Goal: Task Accomplishment & Management: Use online tool/utility

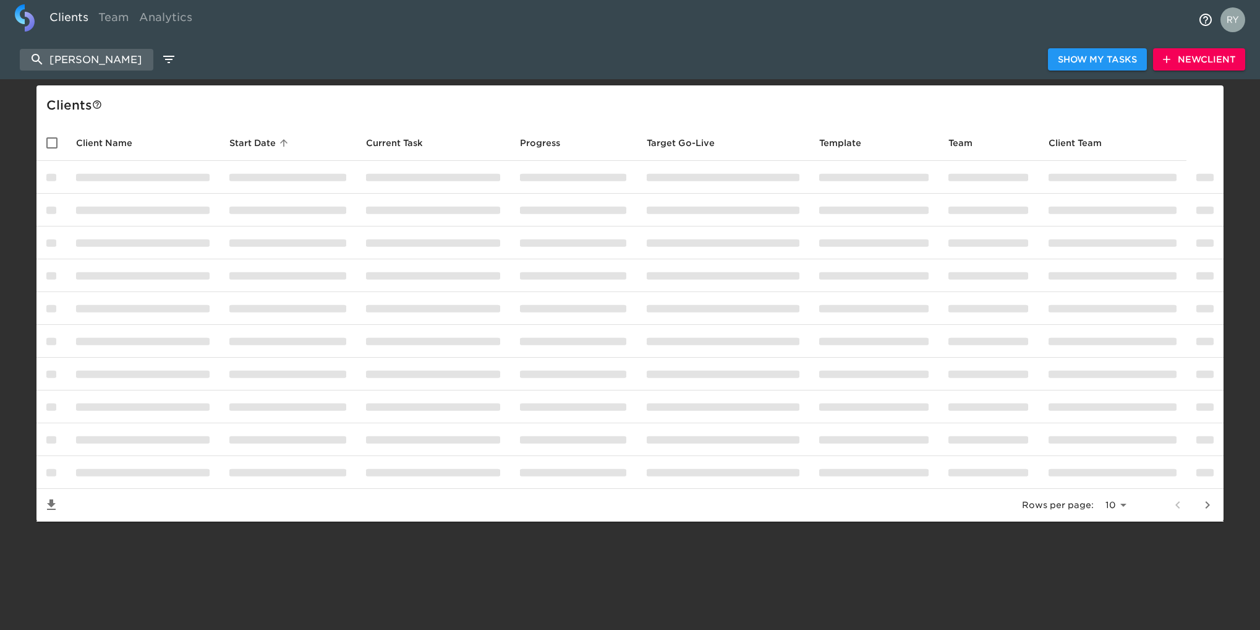
select select "10"
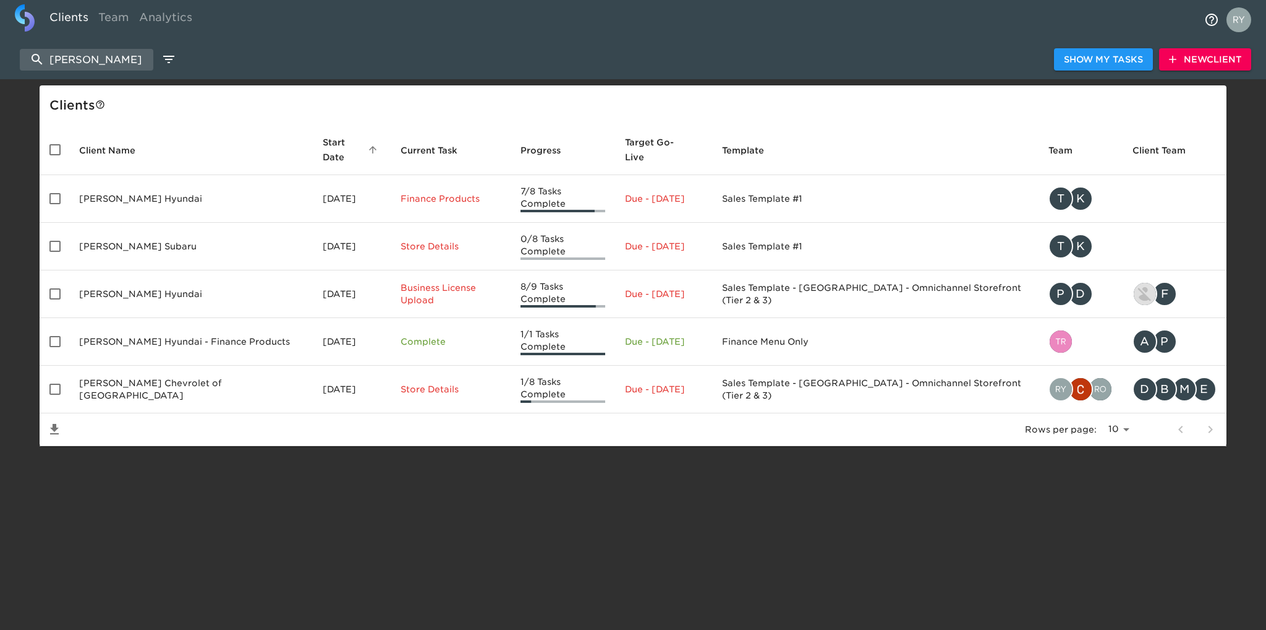
drag, startPoint x: 126, startPoint y: 57, endPoint x: 14, endPoint y: 55, distance: 112.6
click at [14, 55] on div "west herr Show My Tasks New Client" at bounding box center [633, 60] width 1266 height 40
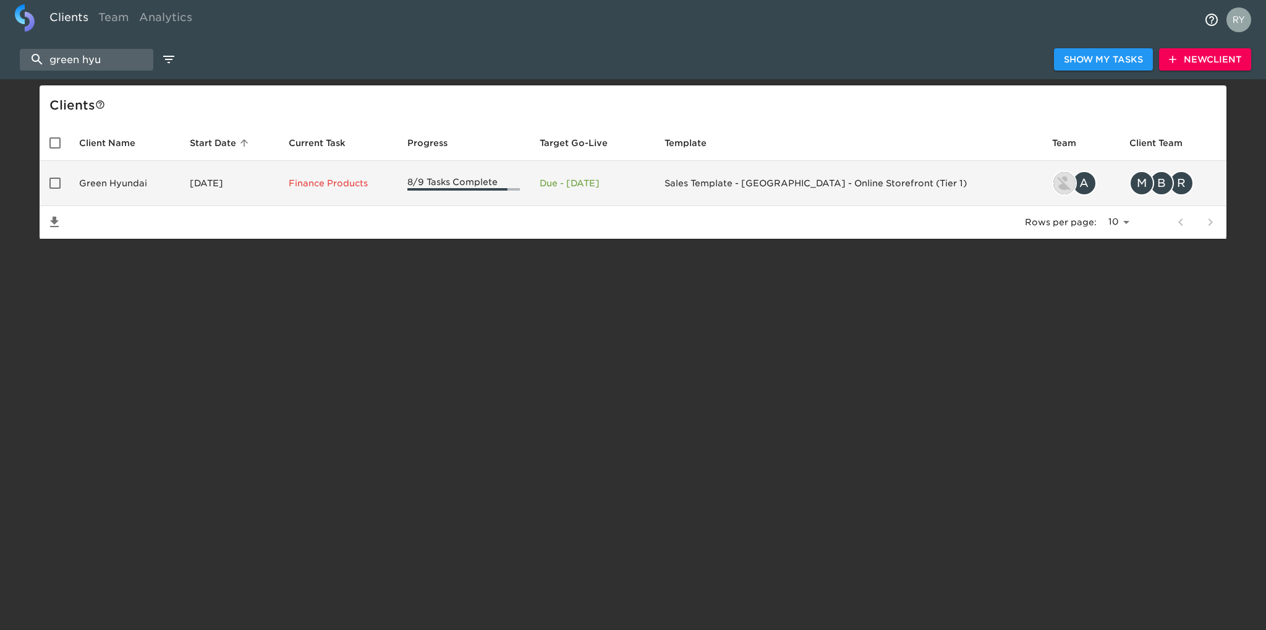
type input "green hyu"
click at [134, 184] on td "Green Hyundai" at bounding box center [124, 183] width 111 height 45
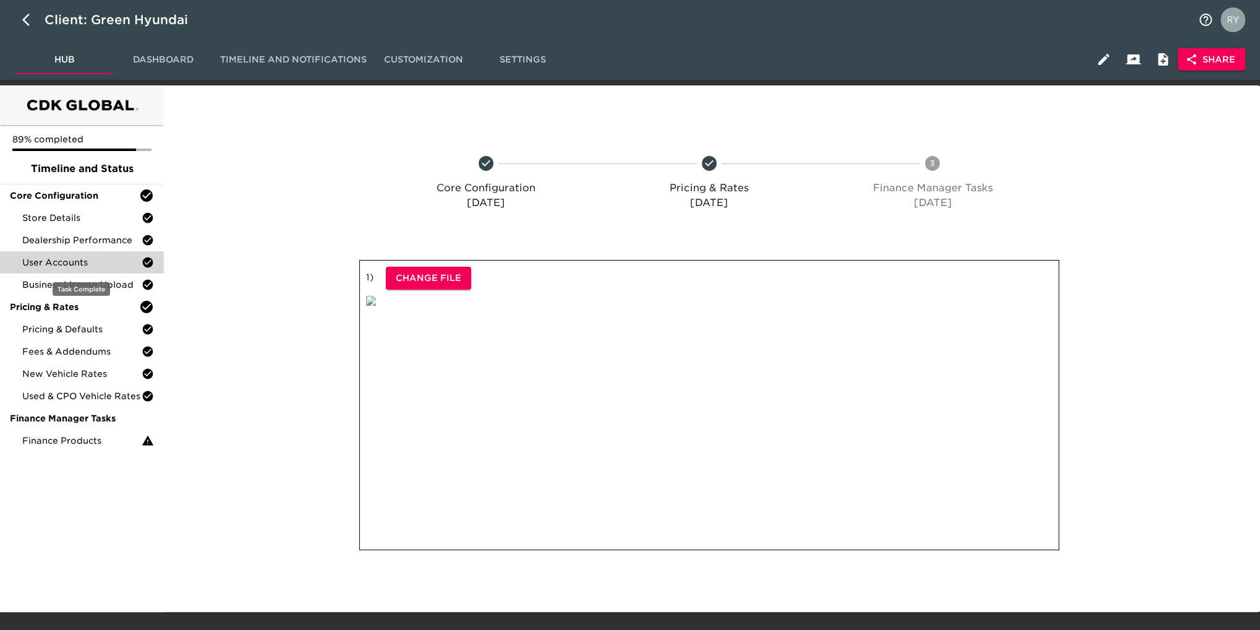
click at [91, 264] on span "User Accounts" at bounding box center [81, 262] width 119 height 12
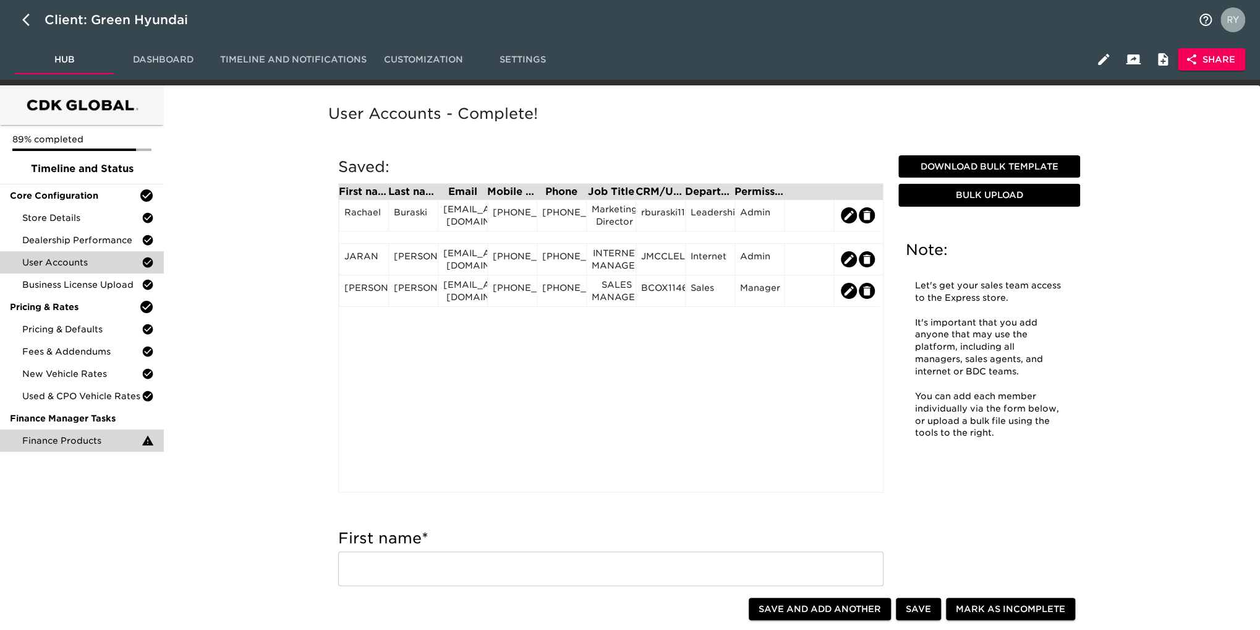
click at [114, 437] on span "Finance Products" at bounding box center [81, 440] width 119 height 12
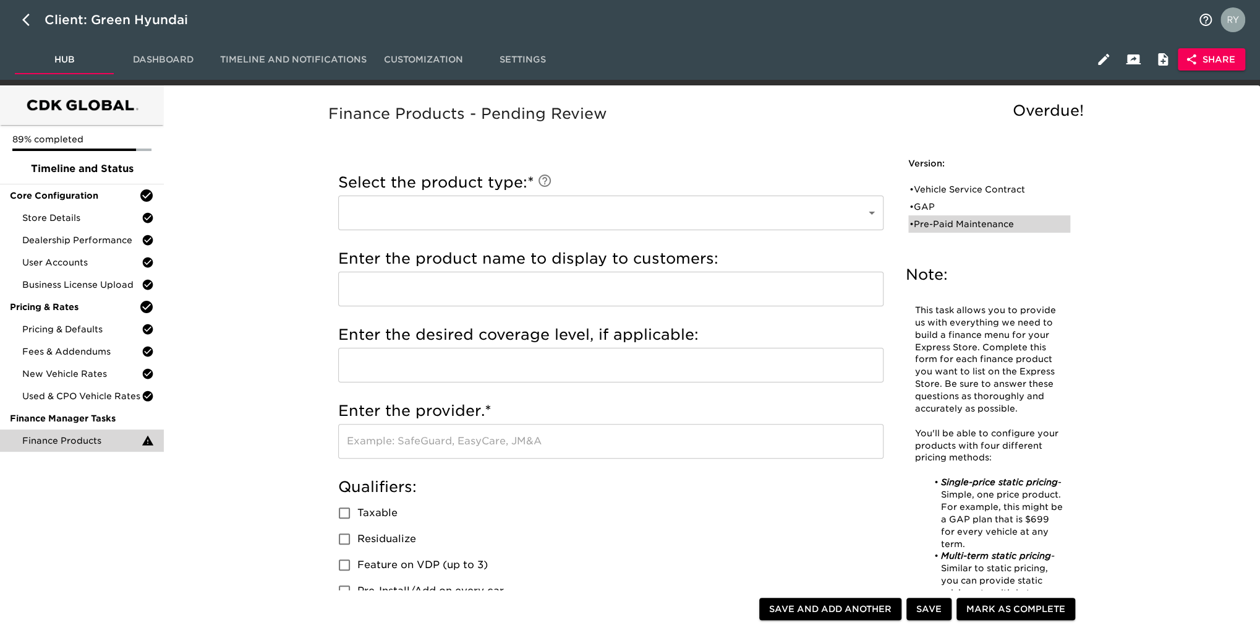
click at [1003, 221] on div "• Pre-Paid Maintenance" at bounding box center [981, 224] width 142 height 12
type input "Pre-Paid Maintenance"
type input "HPP"
radio input "true"
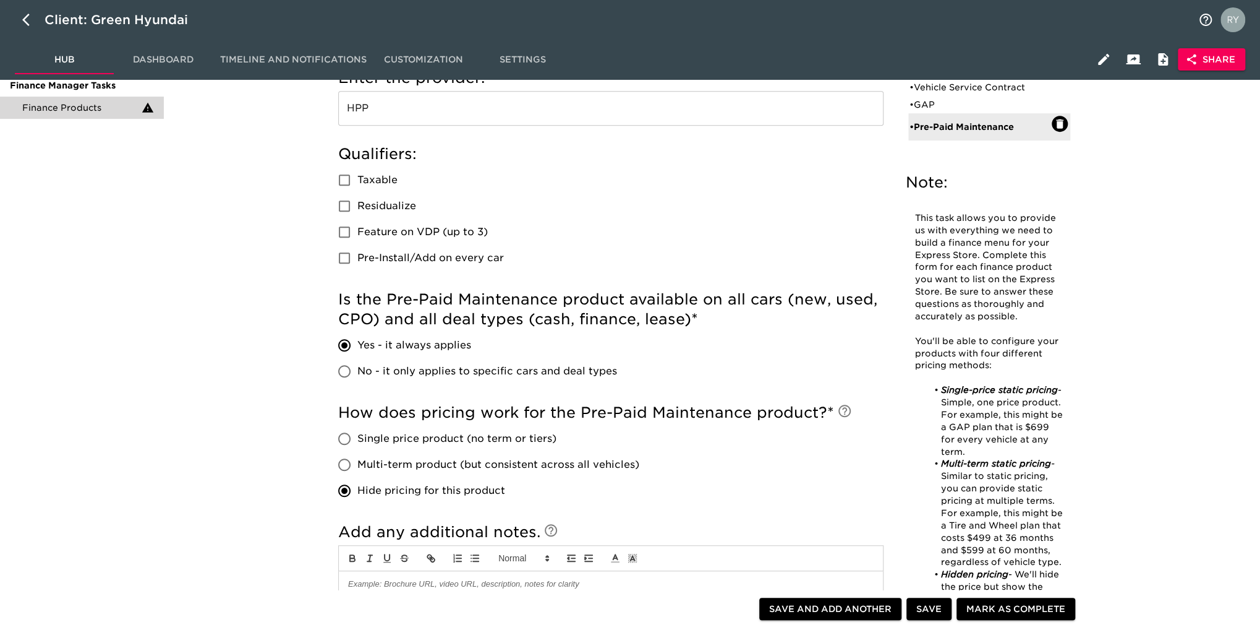
scroll to position [124, 0]
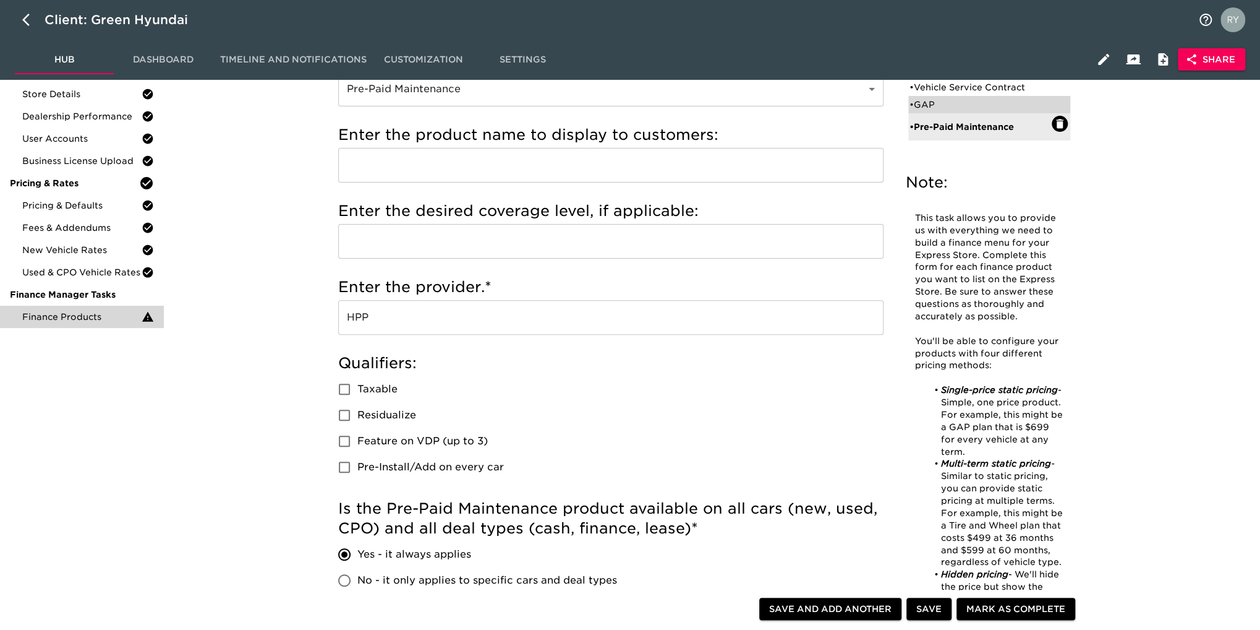
click at [940, 104] on div "• GAP" at bounding box center [981, 104] width 142 height 12
type input "GAP"
type input "US Warranty"
radio input "true"
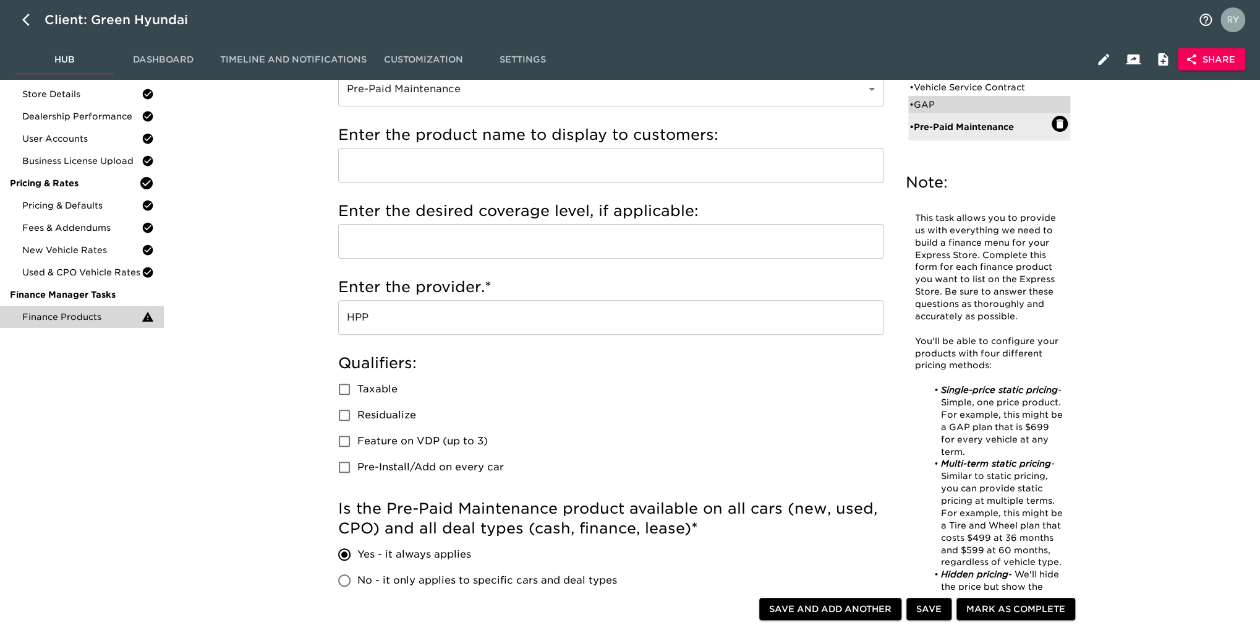
radio input "false"
type input "899"
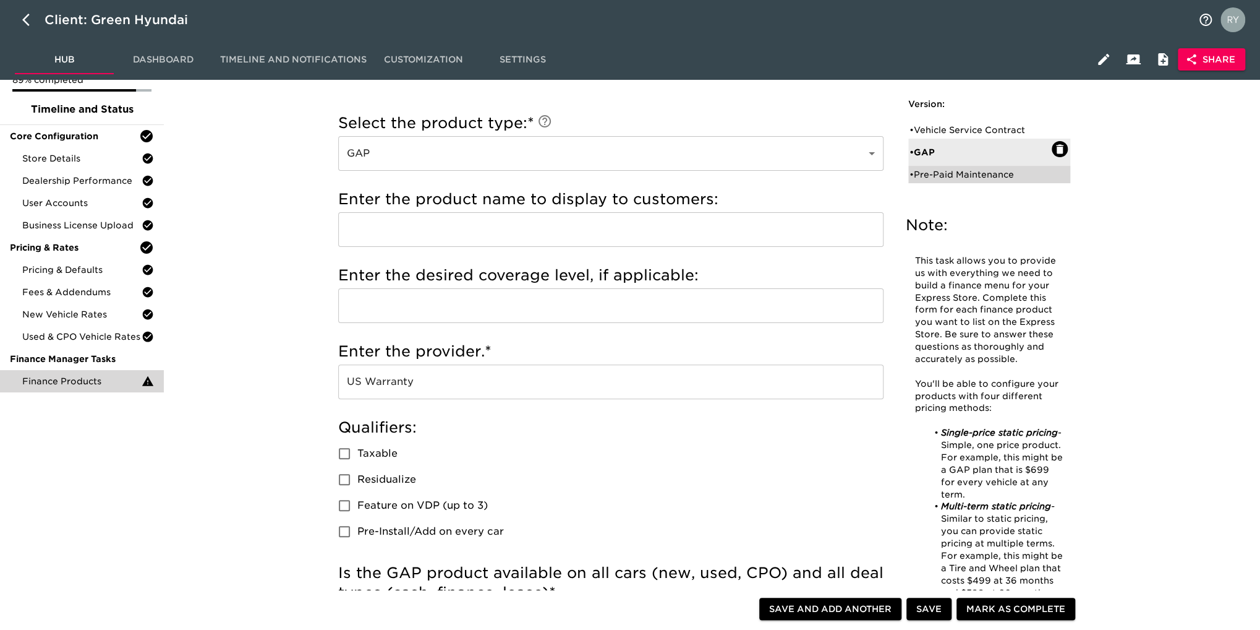
scroll to position [0, 0]
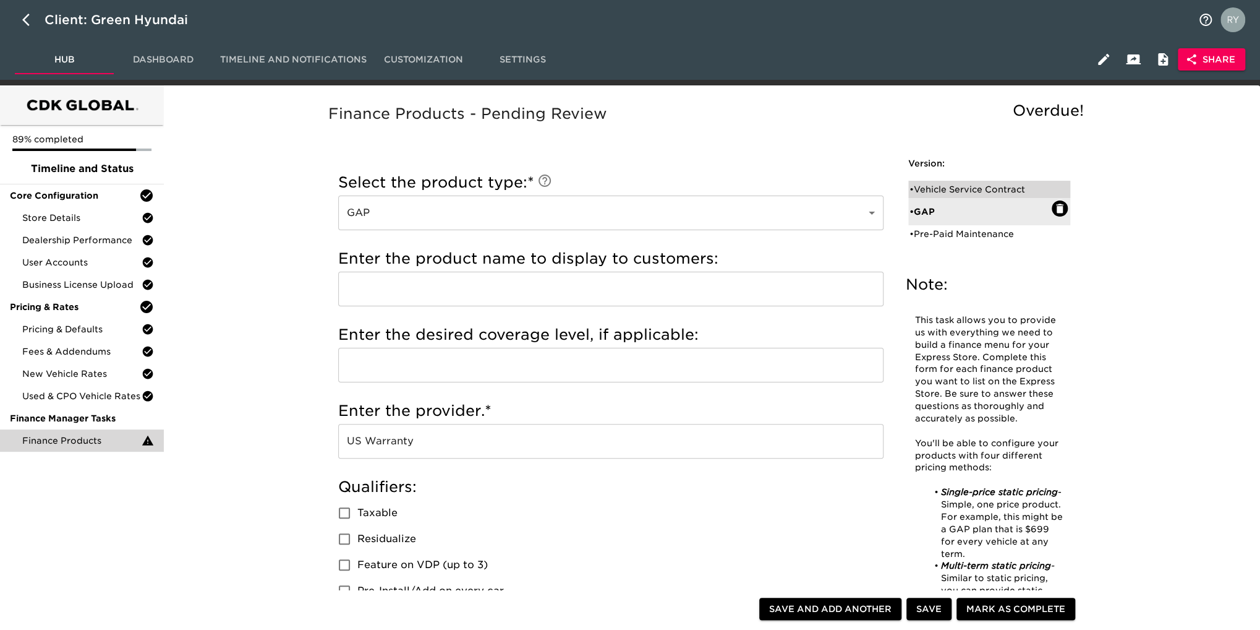
click at [933, 182] on div "• Vehicle Service Contract" at bounding box center [989, 189] width 162 height 17
type input "Vehicle Service Contract"
type input "VSC"
type input "100,000"
type input "U.S. WARRANTY"
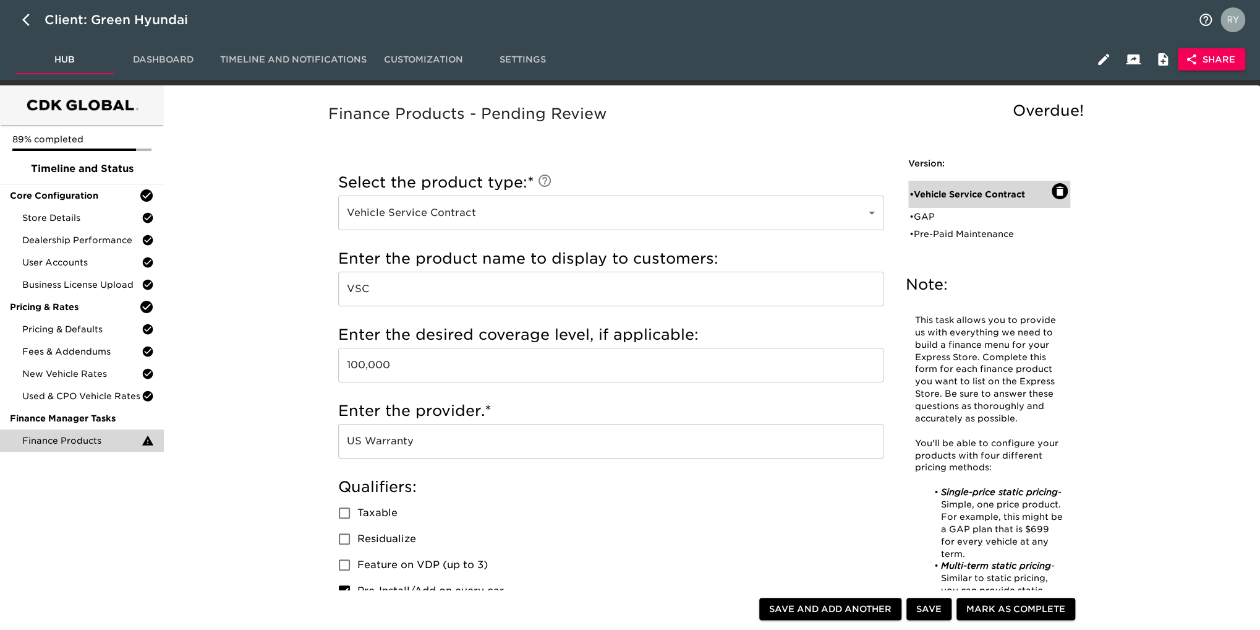
checkbox input "true"
radio input "true"
type input "$2,799"
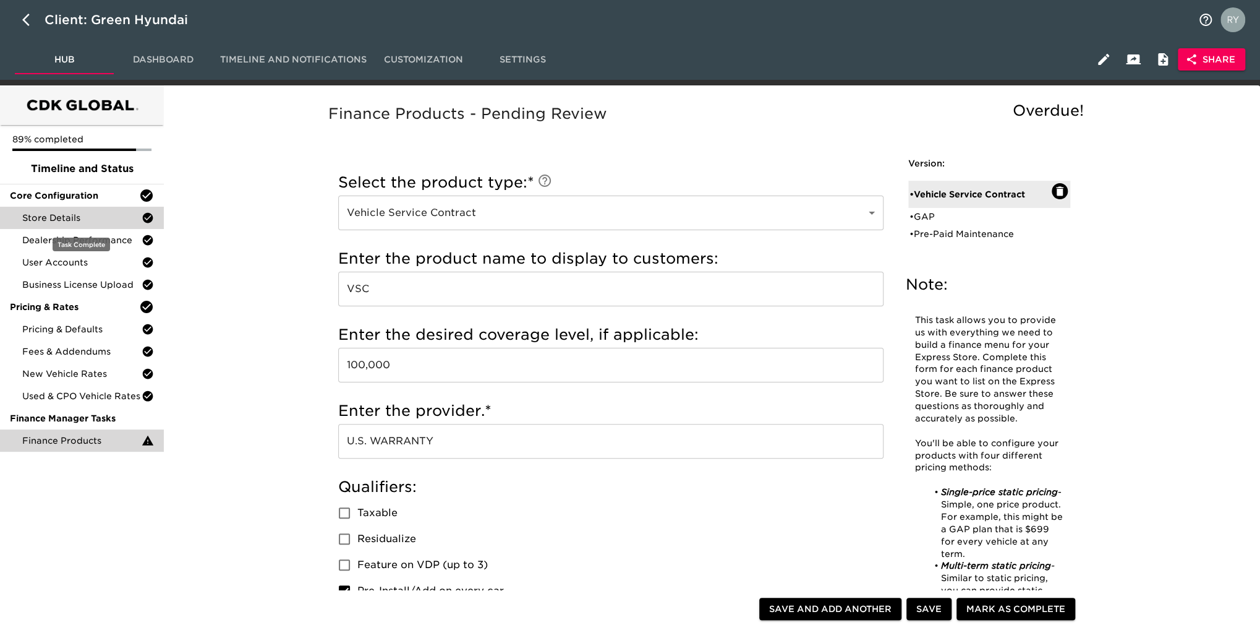
click at [74, 213] on span "Store Details" at bounding box center [81, 217] width 119 height 12
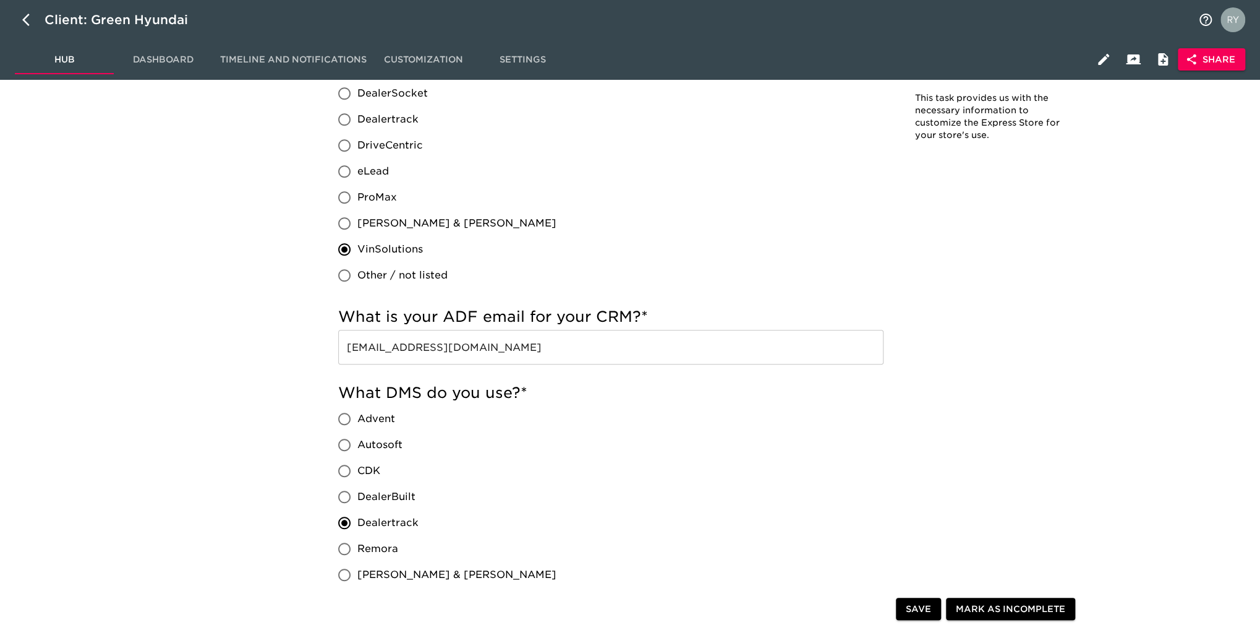
scroll to position [557, 0]
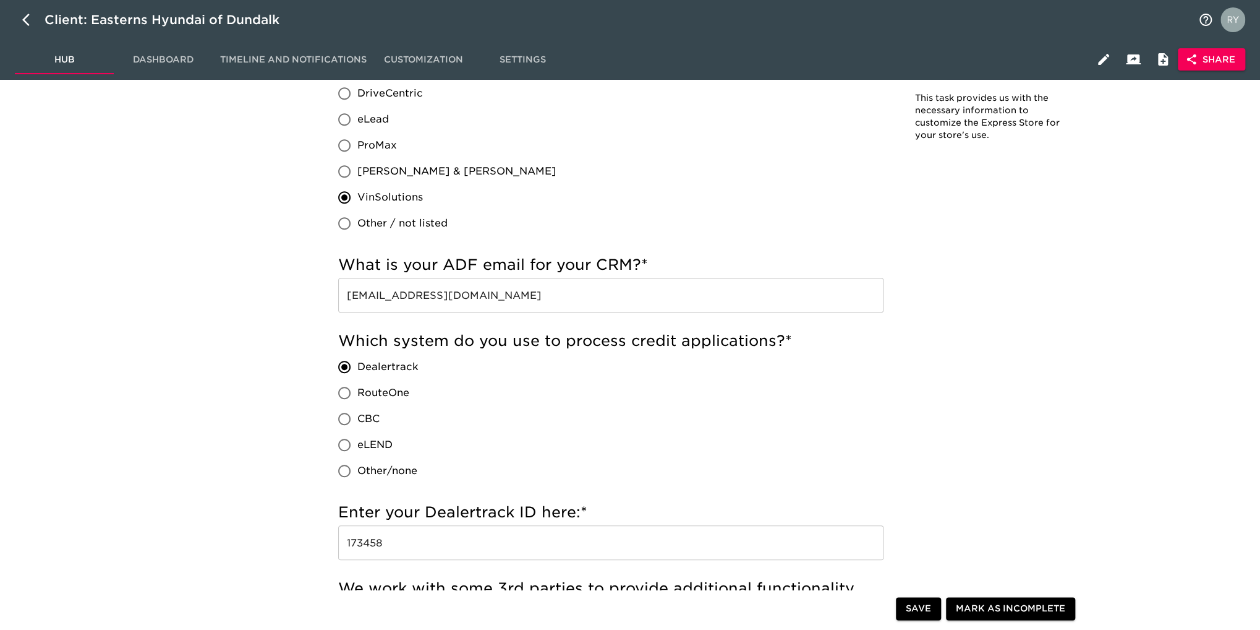
scroll to position [680, 0]
